Goal: Task Accomplishment & Management: Use online tool/utility

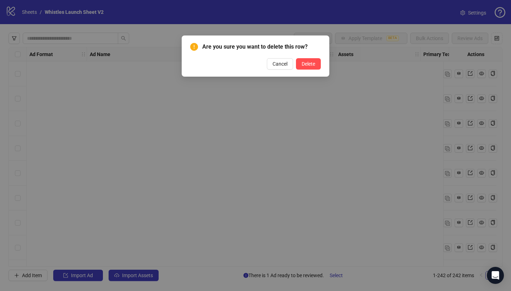
scroll to position [5804, 0]
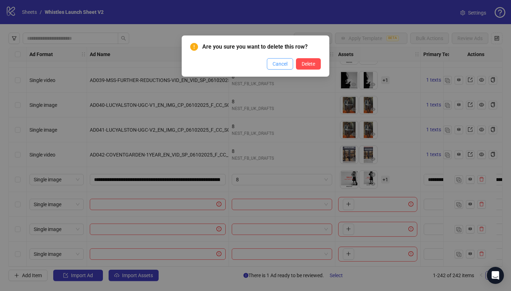
click at [278, 64] on span "Cancel" at bounding box center [279, 64] width 15 height 6
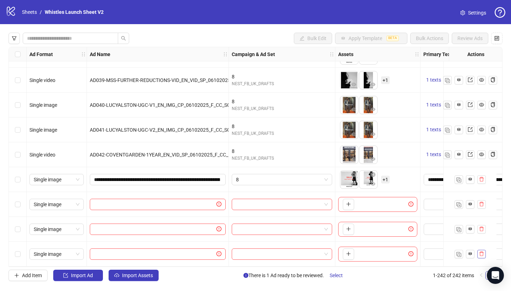
click at [481, 251] on icon "delete" at bounding box center [481, 253] width 5 height 5
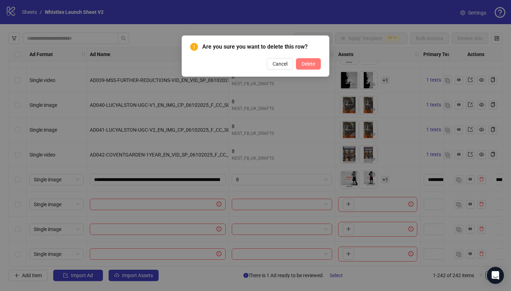
click at [308, 61] on span "Delete" at bounding box center [307, 64] width 13 height 6
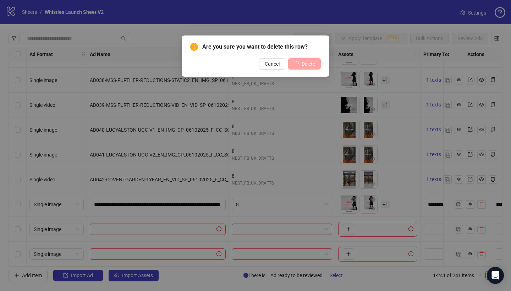
scroll to position [5779, 0]
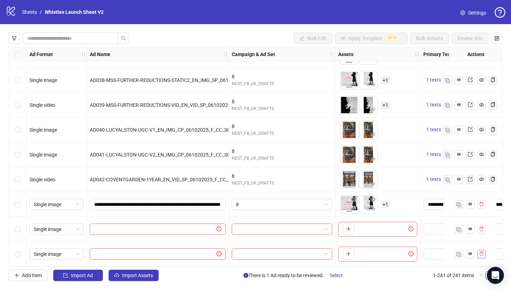
click at [481, 251] on icon "delete" at bounding box center [481, 253] width 5 height 5
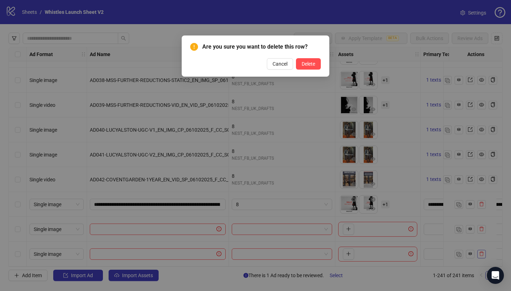
click at [481, 251] on div "Are you sure you want to delete this row? Cancel Delete" at bounding box center [255, 145] width 511 height 291
click at [308, 68] on button "Delete" at bounding box center [308, 63] width 25 height 11
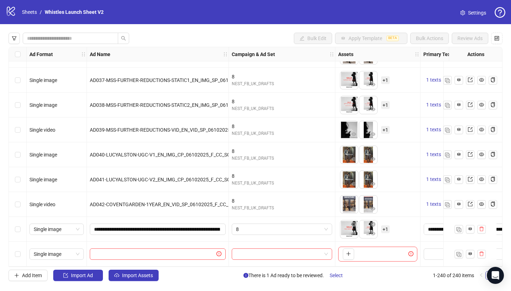
scroll to position [0, 0]
click at [138, 252] on input "text" at bounding box center [154, 254] width 121 height 8
click at [123, 250] on input "text" at bounding box center [154, 254] width 121 height 8
paste input "**********"
type input "**********"
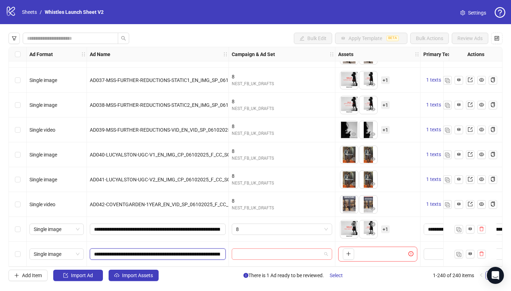
click at [324, 252] on span at bounding box center [282, 254] width 92 height 11
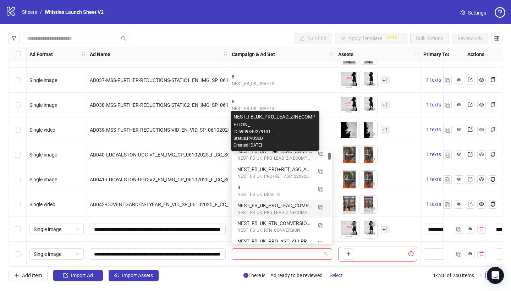
scroll to position [63, 0]
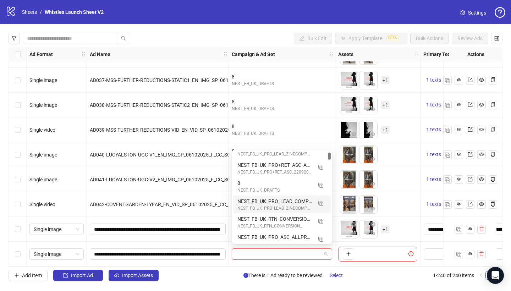
click at [291, 183] on div "8" at bounding box center [274, 183] width 75 height 8
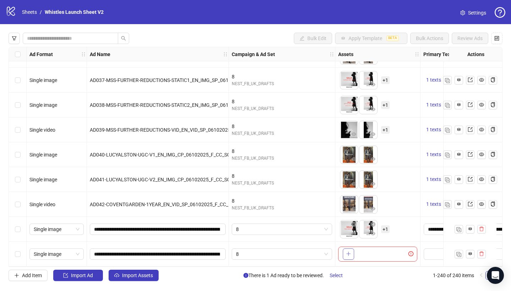
click at [351, 252] on button "button" at bounding box center [347, 253] width 11 height 11
click at [383, 251] on span "+ 1" at bounding box center [385, 254] width 9 height 8
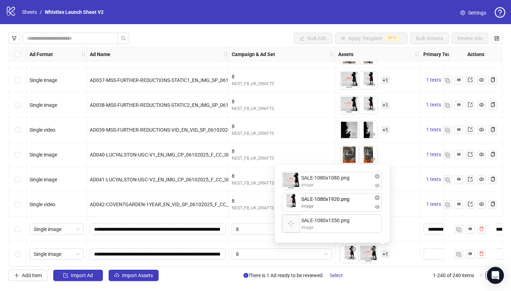
drag, startPoint x: 344, startPoint y: 179, endPoint x: 343, endPoint y: 203, distance: 24.1
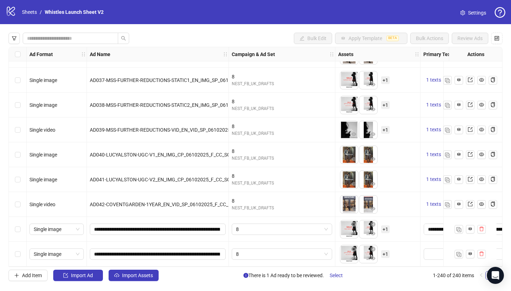
click at [421, 249] on div at bounding box center [503, 253] width 167 height 25
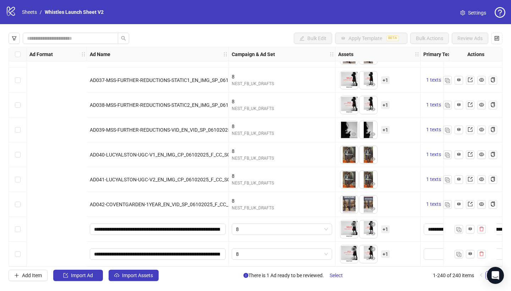
scroll to position [5754, 289]
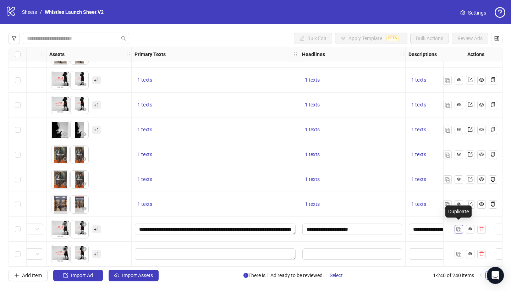
click at [459, 227] on img "button" at bounding box center [458, 229] width 5 height 5
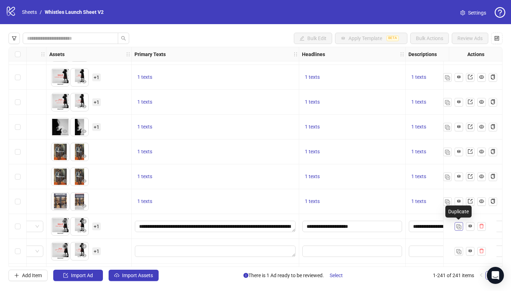
click at [459, 227] on img "button" at bounding box center [458, 226] width 5 height 5
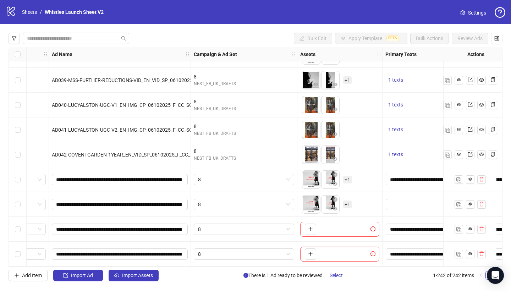
scroll to position [5804, 37]
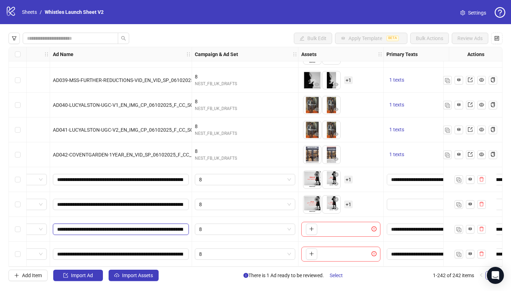
click at [158, 227] on input "**********" at bounding box center [120, 229] width 126 height 8
click at [147, 227] on input "**********" at bounding box center [120, 229] width 126 height 8
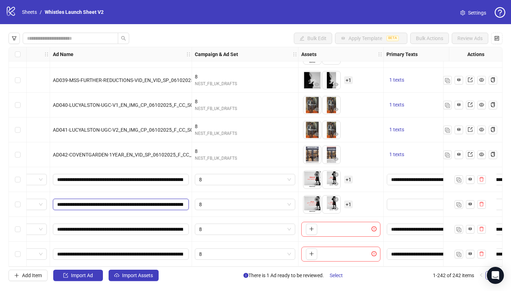
click at [119, 204] on input "**********" at bounding box center [120, 204] width 126 height 8
click at [120, 201] on input "**********" at bounding box center [120, 204] width 126 height 8
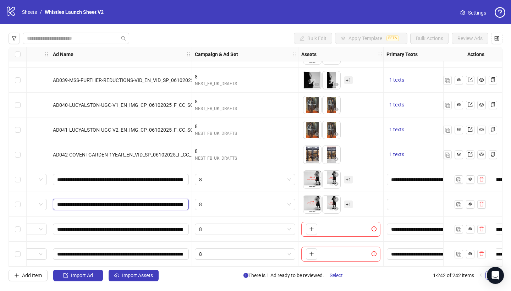
click at [120, 201] on input "**********" at bounding box center [120, 204] width 126 height 8
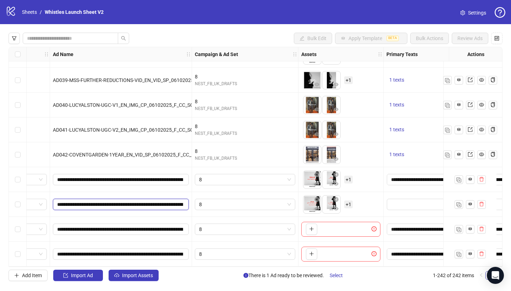
click at [120, 201] on input "**********" at bounding box center [120, 204] width 126 height 8
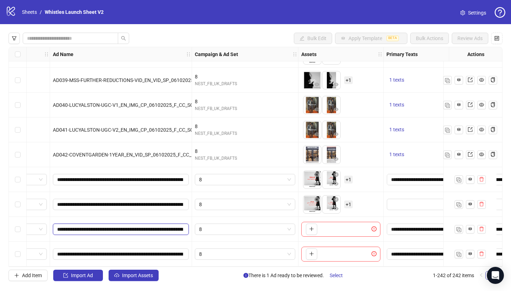
click at [106, 229] on input "**********" at bounding box center [120, 229] width 126 height 8
click at [107, 227] on input "**********" at bounding box center [120, 229] width 126 height 8
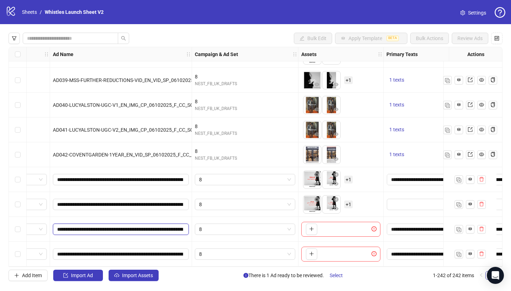
click at [107, 227] on input "**********" at bounding box center [120, 229] width 126 height 8
paste input "text"
type input "**********"
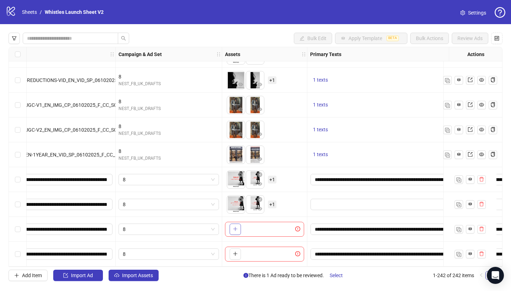
click at [235, 229] on icon "plus" at bounding box center [235, 229] width 4 height 0
click at [483, 202] on icon "delete" at bounding box center [481, 204] width 4 height 5
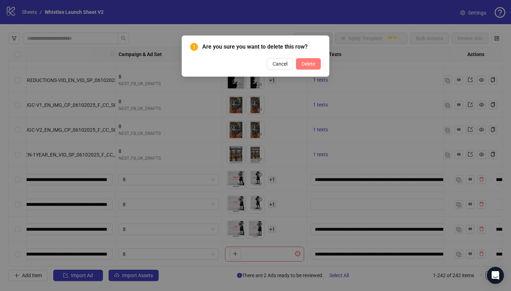
click at [308, 63] on span "Delete" at bounding box center [307, 64] width 13 height 6
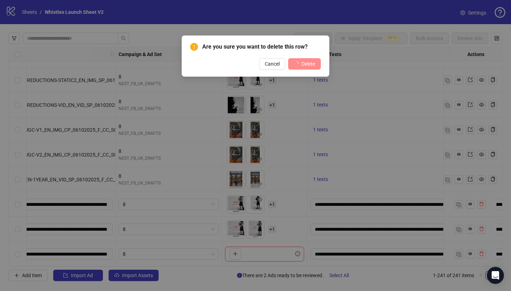
scroll to position [5779, 113]
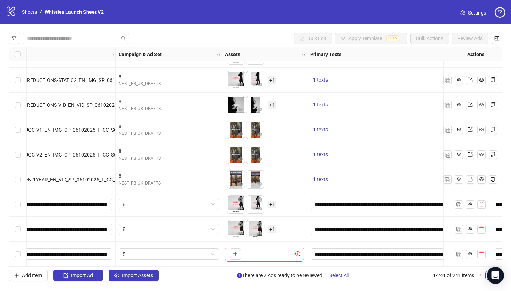
click at [268, 228] on span "+ 1" at bounding box center [272, 229] width 9 height 8
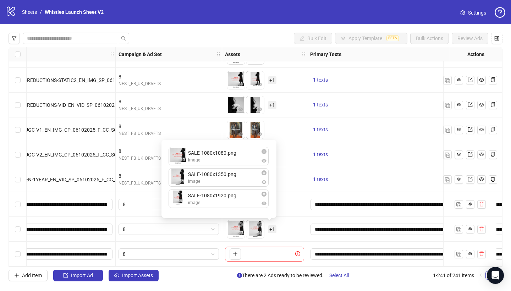
click at [272, 227] on span "+ 1" at bounding box center [272, 229] width 9 height 8
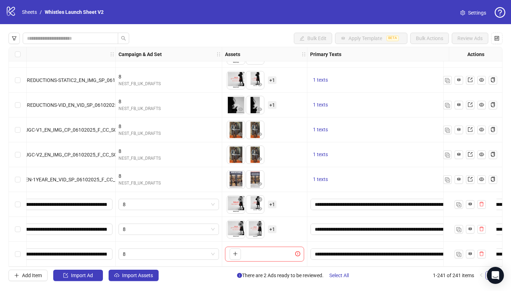
click at [272, 227] on span "+ 1" at bounding box center [272, 229] width 9 height 8
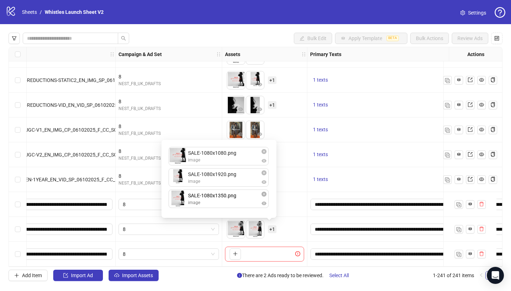
drag, startPoint x: 218, startPoint y: 178, endPoint x: 220, endPoint y: 199, distance: 20.3
click at [284, 209] on div "To pick up a draggable item, press the space bar. While dragging, use the arrow…" at bounding box center [264, 204] width 79 height 22
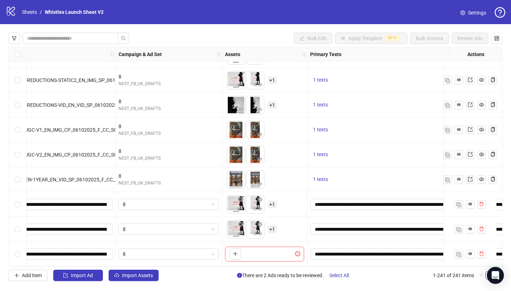
click at [267, 203] on div "To pick up a draggable item, press the space bar. While dragging, use the arrow…" at bounding box center [252, 204] width 50 height 18
click at [268, 203] on span "+ 1" at bounding box center [272, 204] width 9 height 8
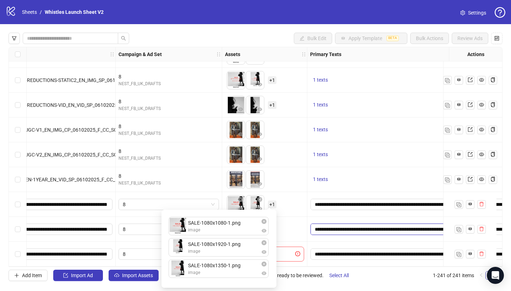
click at [338, 227] on textarea "**********" at bounding box center [390, 228] width 161 height 11
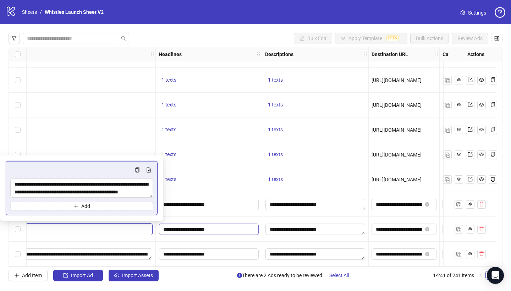
scroll to position [5779, 476]
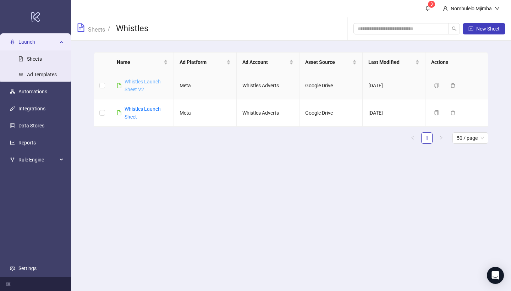
click at [143, 80] on link "Whistles Launch Sheet V2" at bounding box center [142, 85] width 36 height 13
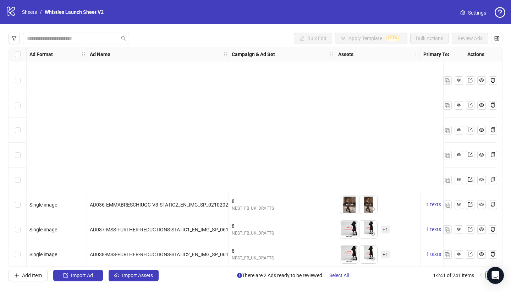
scroll to position [5779, 0]
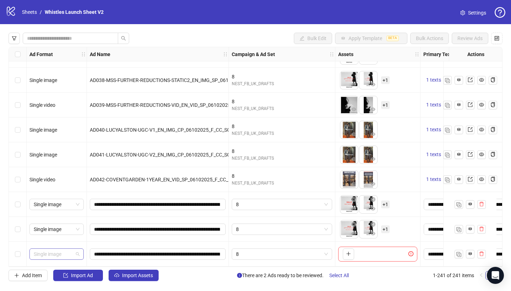
click at [77, 251] on span "Single image" at bounding box center [57, 254] width 46 height 11
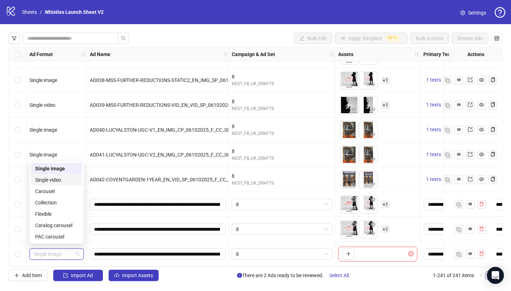
click at [58, 182] on div "Single video" at bounding box center [56, 180] width 43 height 8
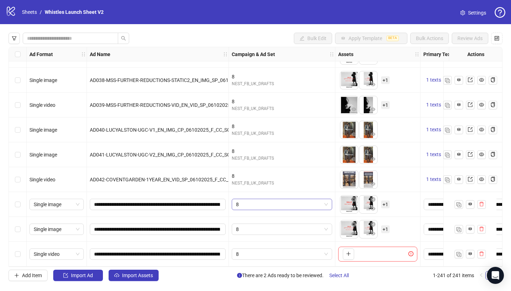
scroll to position [0, 0]
click at [145, 250] on input "**********" at bounding box center [157, 254] width 126 height 8
paste input "text"
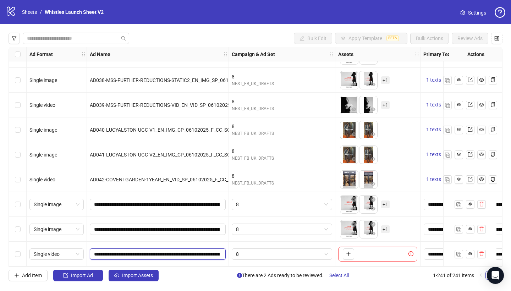
type input "**********"
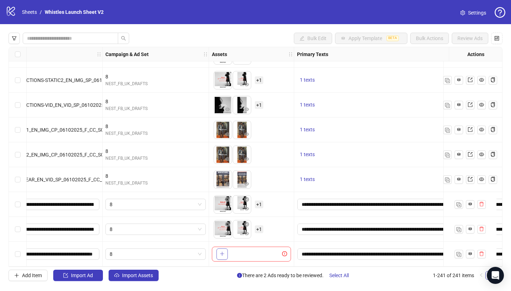
click at [223, 253] on icon "plus" at bounding box center [221, 253] width 5 height 5
click at [260, 252] on span "+ 1" at bounding box center [259, 254] width 9 height 8
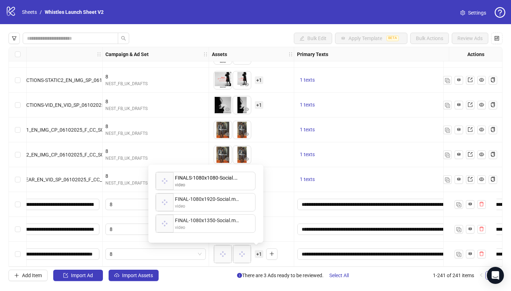
drag, startPoint x: 231, startPoint y: 206, endPoint x: 230, endPoint y: 187, distance: 19.2
click at [230, 187] on div "FINAL-1080x1920-Social.mp4 video FINALS-1080x1080-Social.mp4 video FINAL-1080x1…" at bounding box center [205, 203] width 106 height 69
click at [277, 210] on div "To pick up a draggable item, press the space bar. While dragging, use the arrow…" at bounding box center [251, 204] width 79 height 22
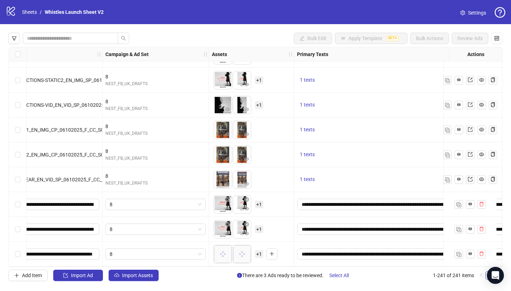
click at [260, 227] on span "+ 1" at bounding box center [259, 229] width 9 height 8
click at [259, 250] on span "+ 1" at bounding box center [259, 254] width 9 height 8
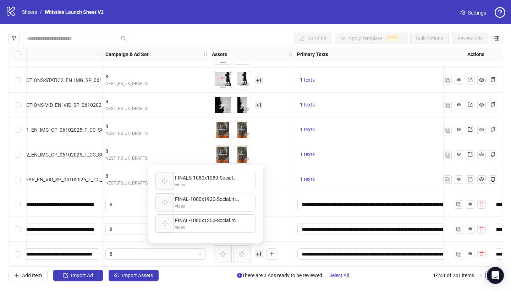
click at [286, 180] on div "To pick up a draggable item, press the space bar. While dragging, use the arrow…" at bounding box center [251, 179] width 79 height 22
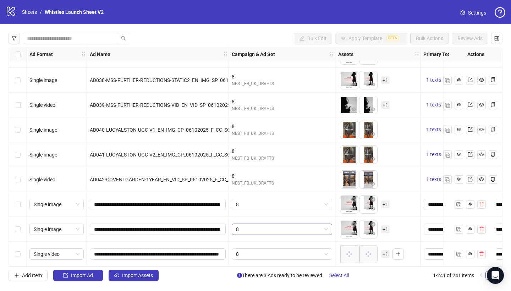
scroll to position [5779, 0]
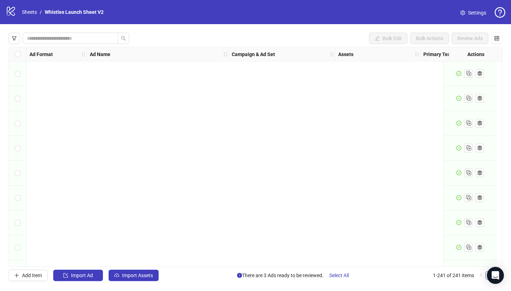
scroll to position [5779, 0]
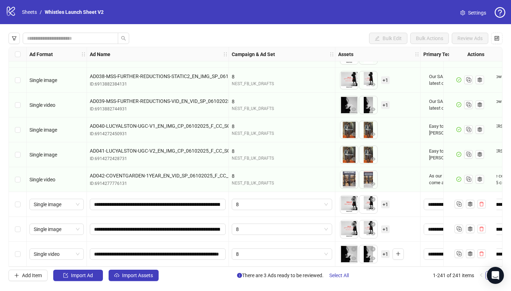
click at [397, 253] on icon "plus" at bounding box center [398, 253] width 4 height 0
click at [385, 250] on span "+ 1" at bounding box center [385, 254] width 9 height 8
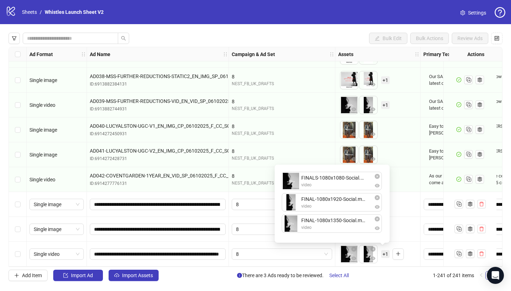
click at [385, 253] on span "+ 1" at bounding box center [385, 254] width 9 height 8
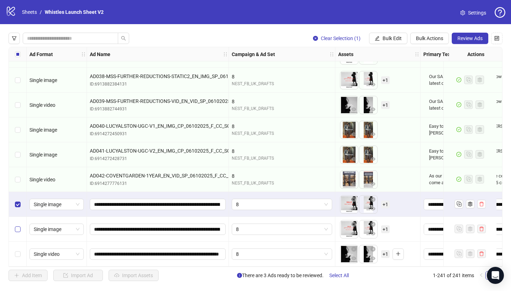
click at [18, 228] on span "Select row 240" at bounding box center [18, 229] width 6 height 6
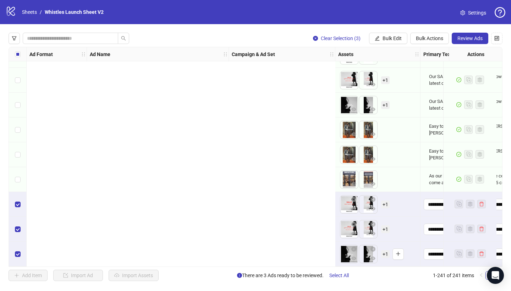
scroll to position [5778, 432]
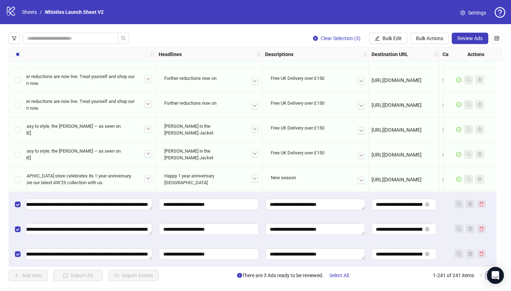
drag, startPoint x: 496, startPoint y: 276, endPoint x: 428, endPoint y: 287, distance: 69.6
click at [507, 225] on body "logo/logo-mobile Sheets / Whistles Launch Sheet V2 Settings Clear Selection (3)…" at bounding box center [255, 145] width 511 height 291
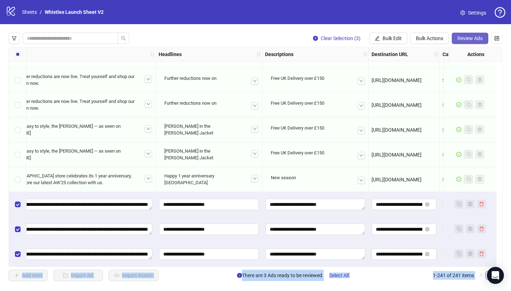
click at [461, 36] on span "Review Ads" at bounding box center [469, 38] width 25 height 6
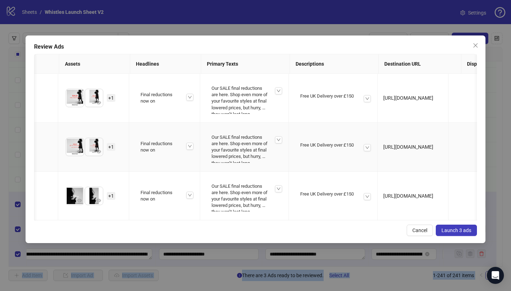
scroll to position [0, 273]
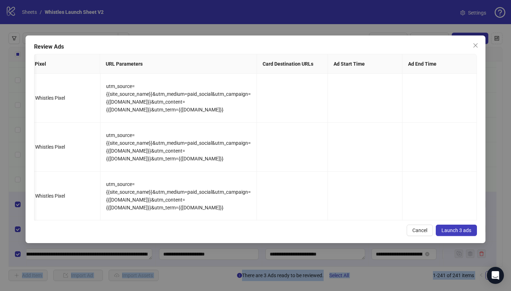
click at [452, 229] on span "Launch 3 ads" at bounding box center [456, 230] width 30 height 6
